Goal: Register for event/course

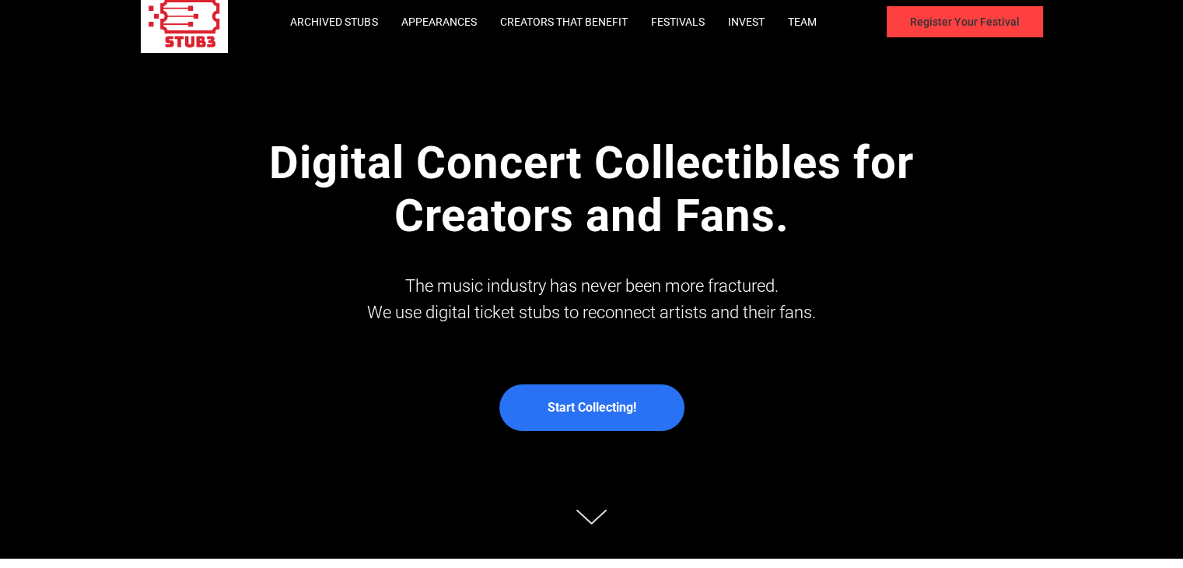
scroll to position [7, 0]
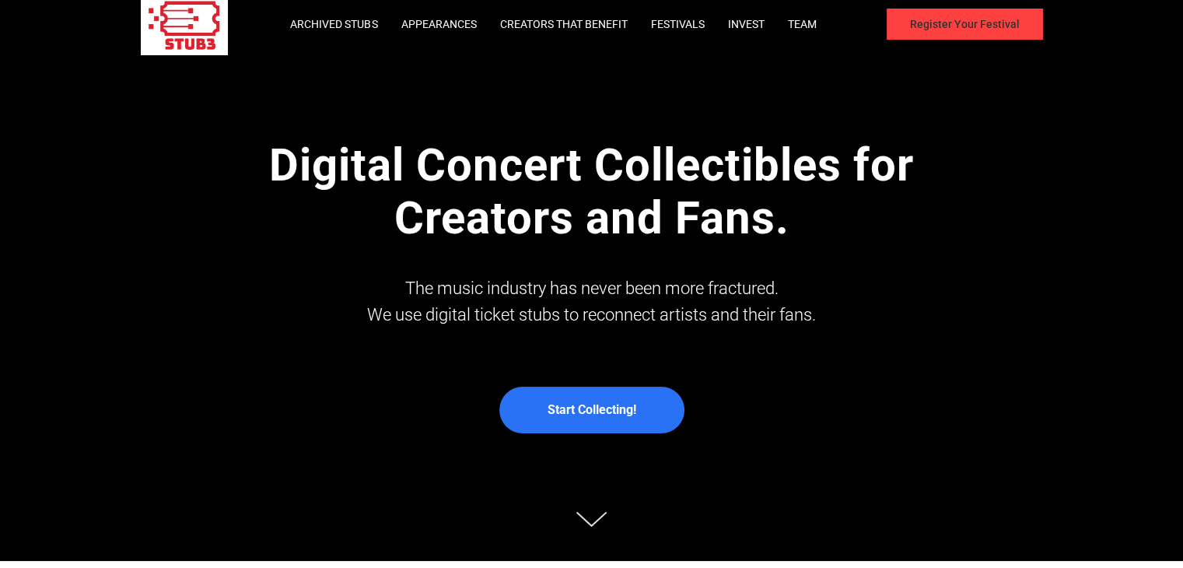
click at [944, 23] on link "Register Your Festival" at bounding box center [965, 24] width 156 height 31
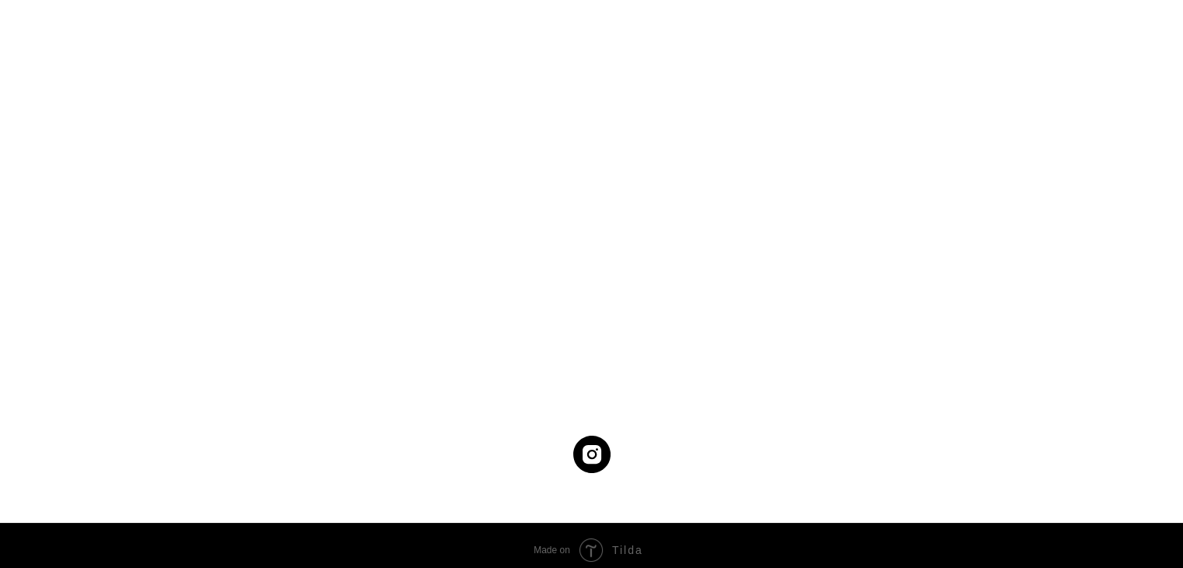
scroll to position [7, 0]
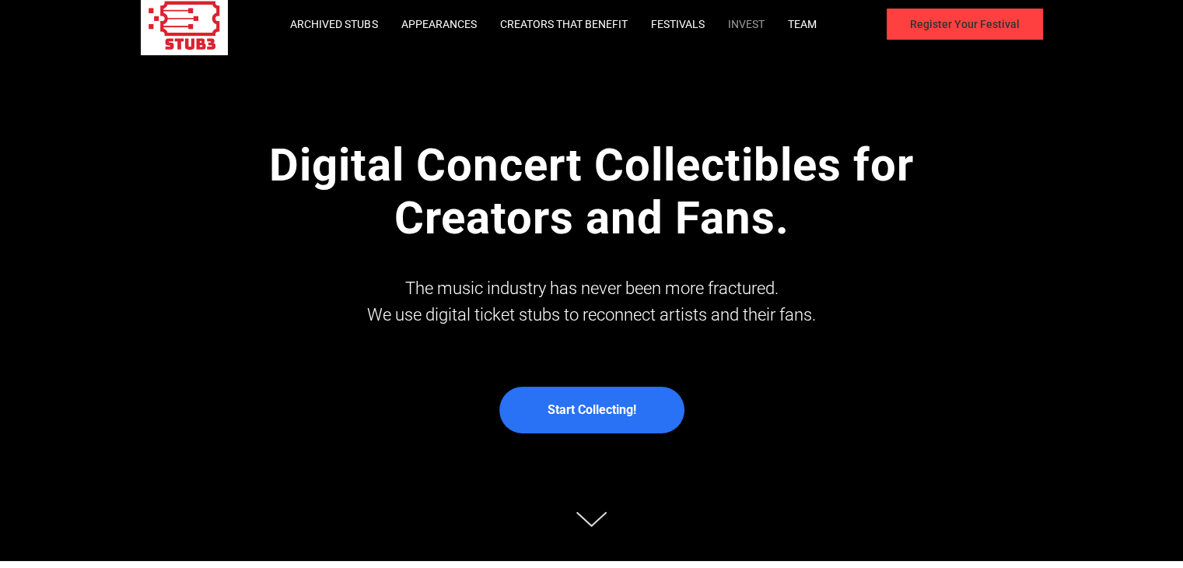
click at [744, 21] on link "Invest" at bounding box center [745, 24] width 37 height 12
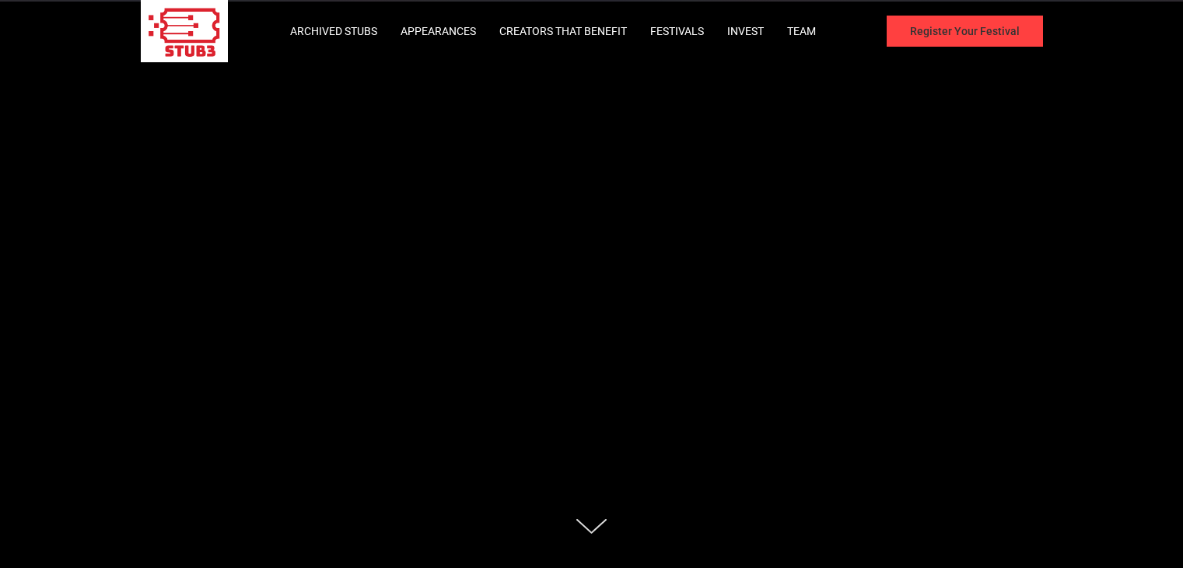
scroll to position [7, 0]
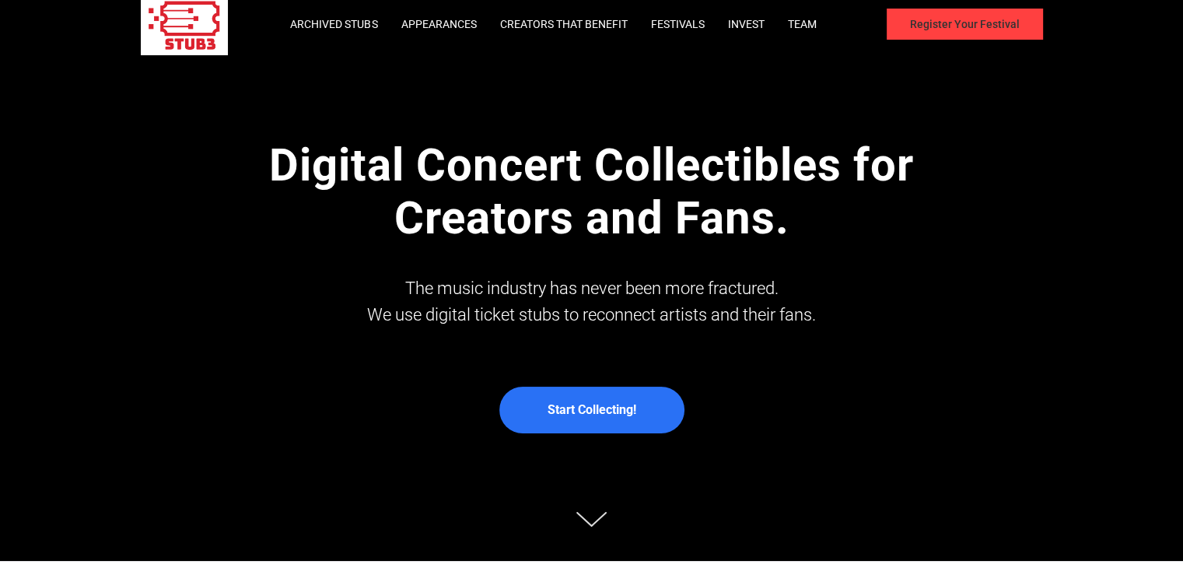
click at [601, 420] on td "Start Collecting!" at bounding box center [591, 410] width 89 height 44
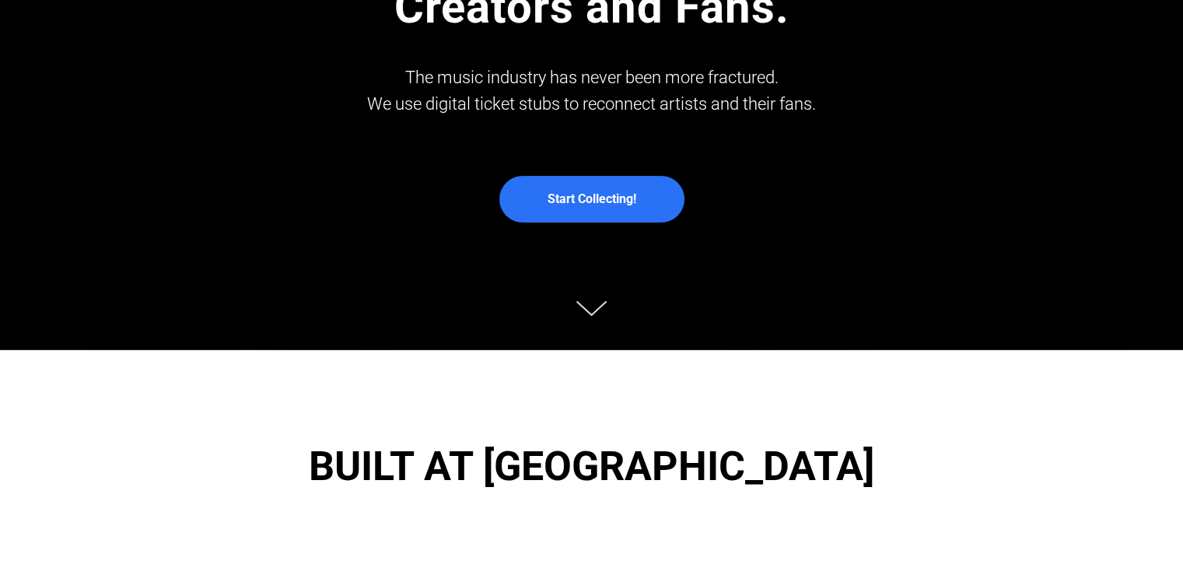
scroll to position [0, 0]
